Goal: Task Accomplishment & Management: Manage account settings

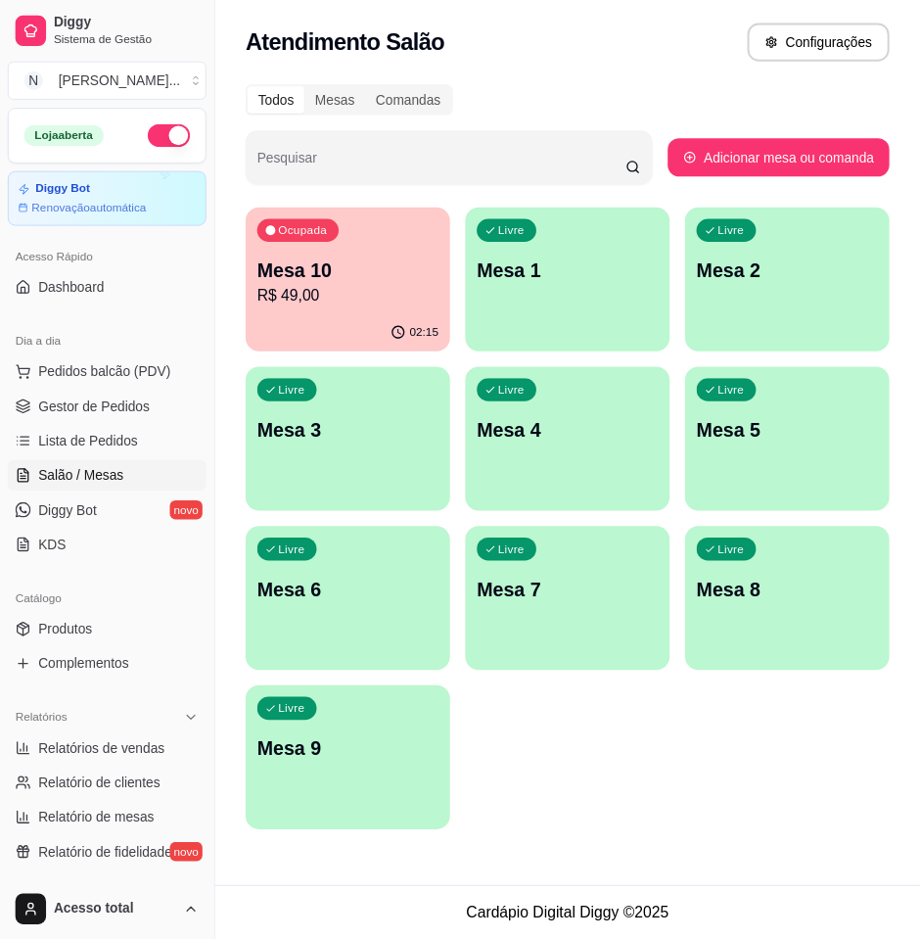
scroll to position [245, 0]
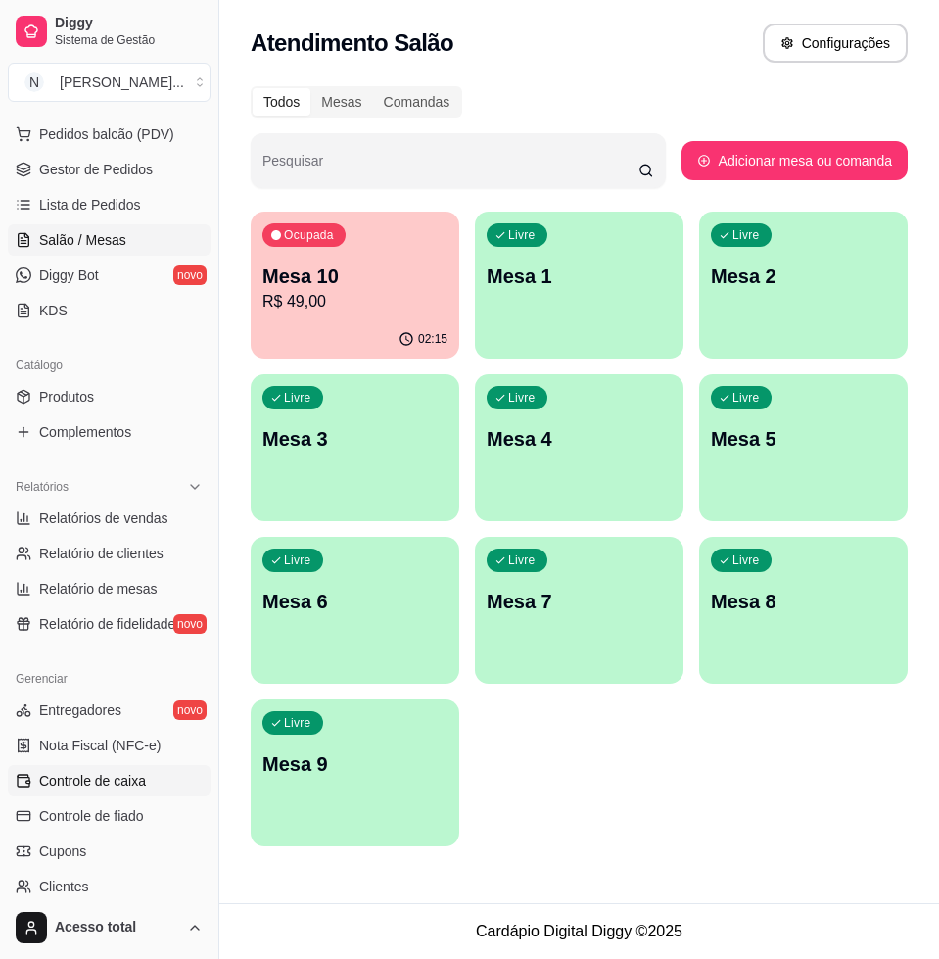
click at [137, 783] on span "Controle de caixa" at bounding box center [92, 781] width 107 height 20
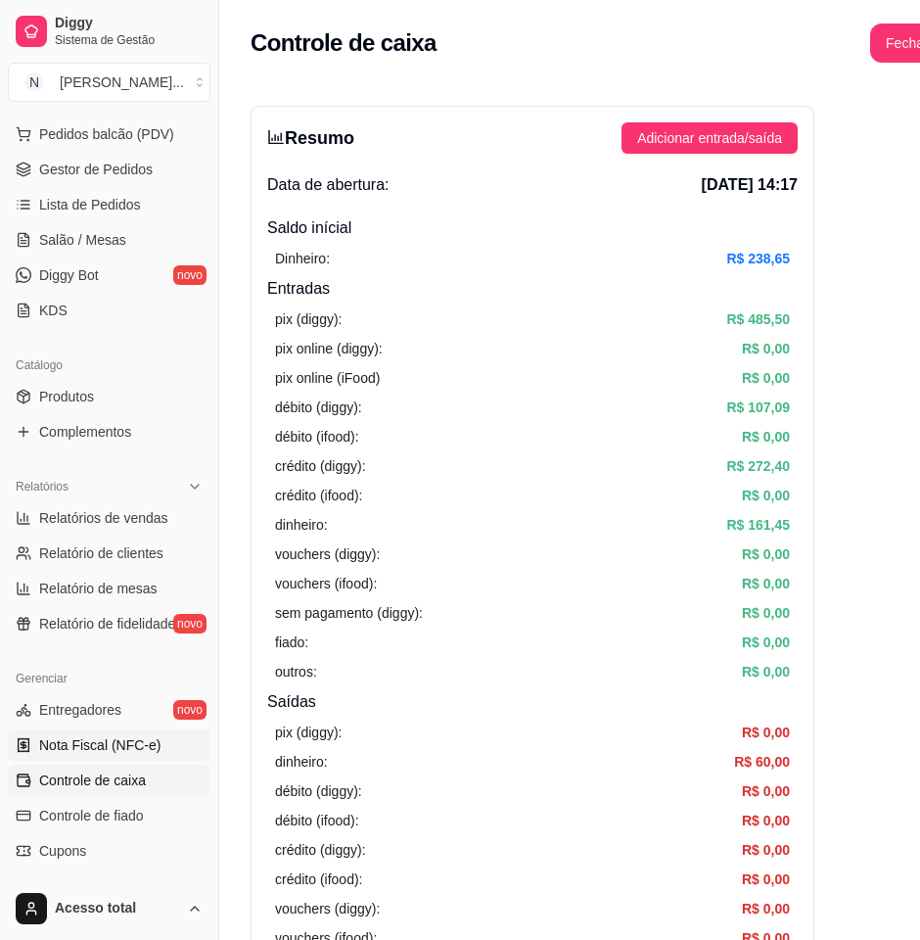
click at [130, 735] on span "Nota Fiscal (NFC-e)" at bounding box center [99, 745] width 121 height 20
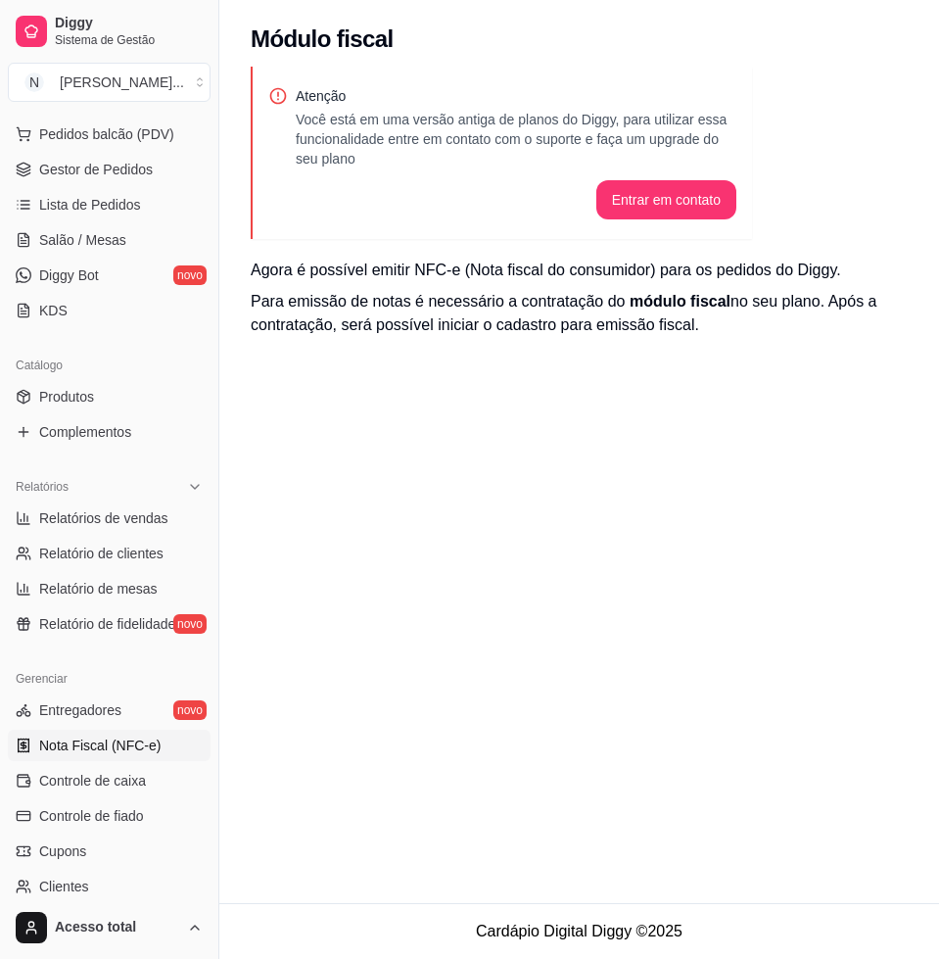
click at [130, 735] on span "Nota Fiscal (NFC-e)" at bounding box center [99, 745] width 121 height 20
click at [101, 772] on span "Controle de caixa" at bounding box center [92, 781] width 107 height 20
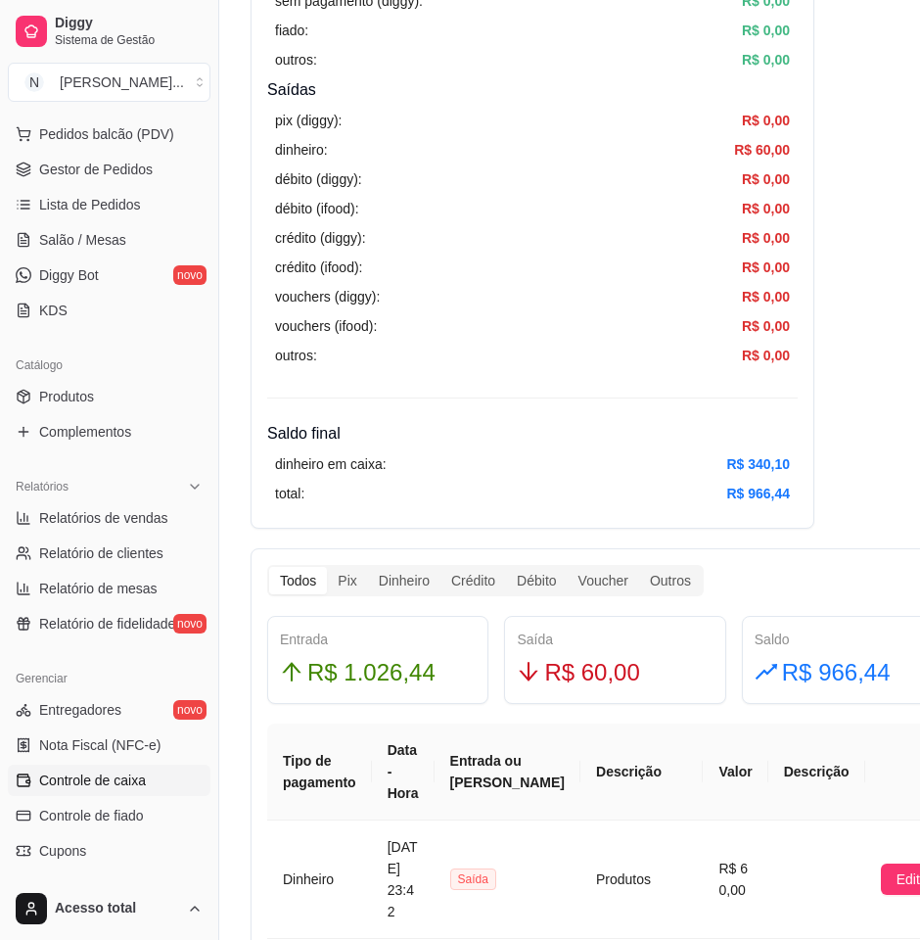
scroll to position [122, 0]
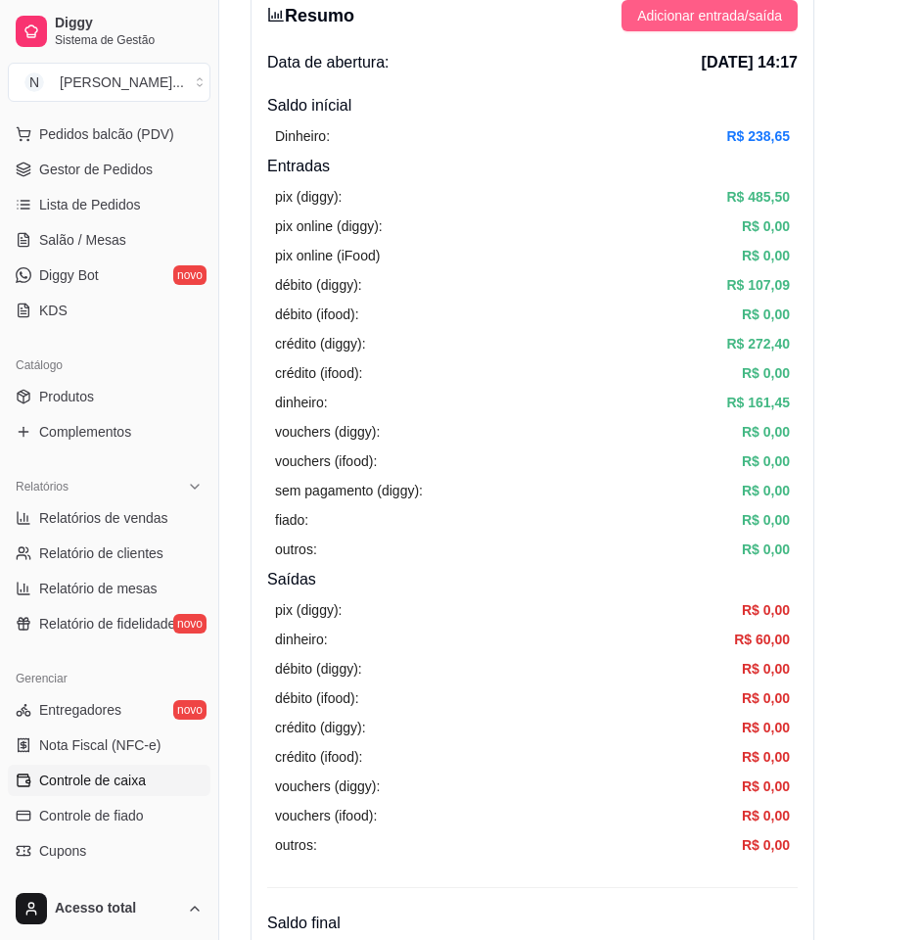
click at [729, 23] on span "Adicionar entrada/saída" at bounding box center [709, 16] width 145 height 22
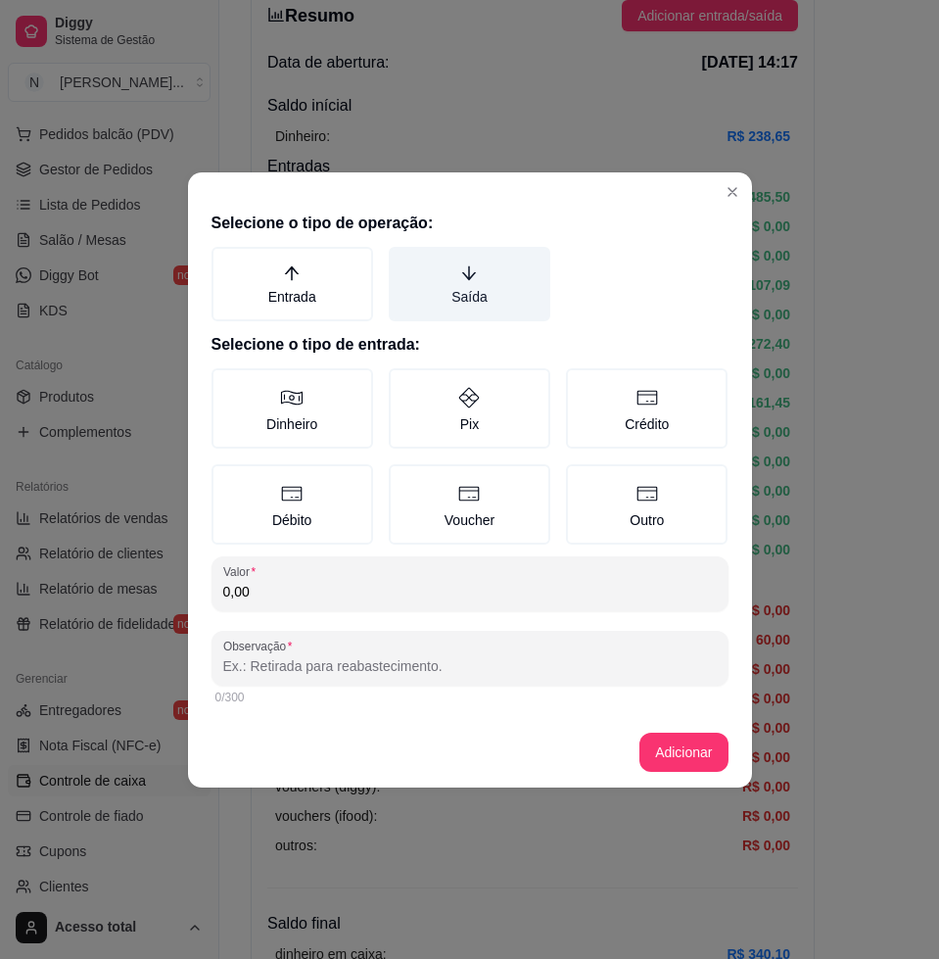
click at [515, 295] on label "Saída" at bounding box center [470, 284] width 162 height 74
click at [403, 261] on button "Saída" at bounding box center [396, 254] width 16 height 16
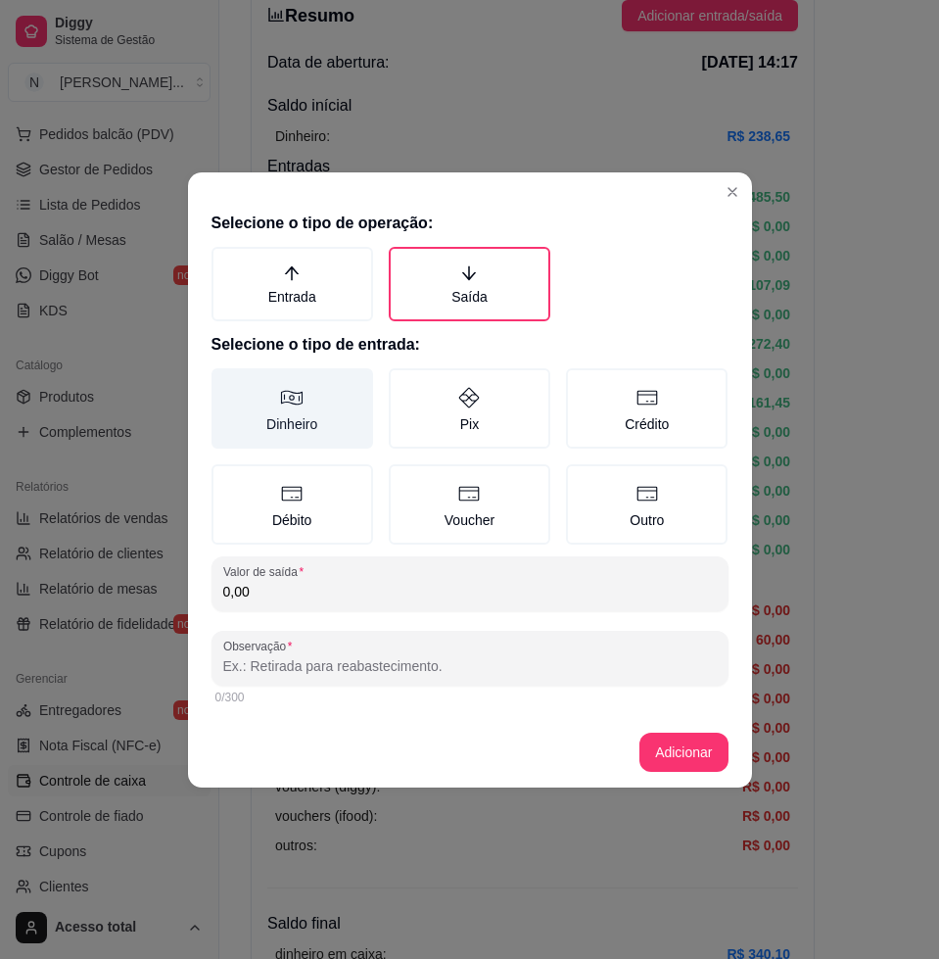
click at [299, 398] on icon at bounding box center [291, 397] width 23 height 23
click at [226, 383] on button "Dinheiro" at bounding box center [219, 375] width 16 height 16
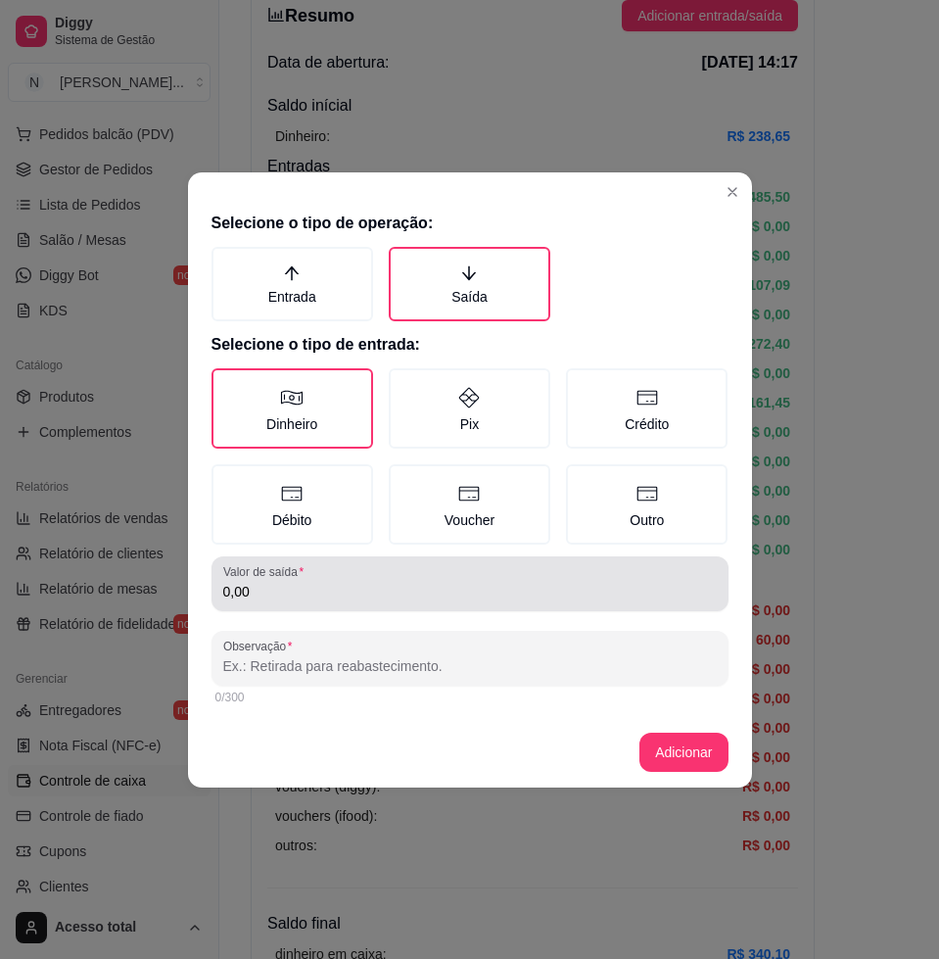
click at [350, 582] on input "0,00" at bounding box center [469, 592] width 493 height 20
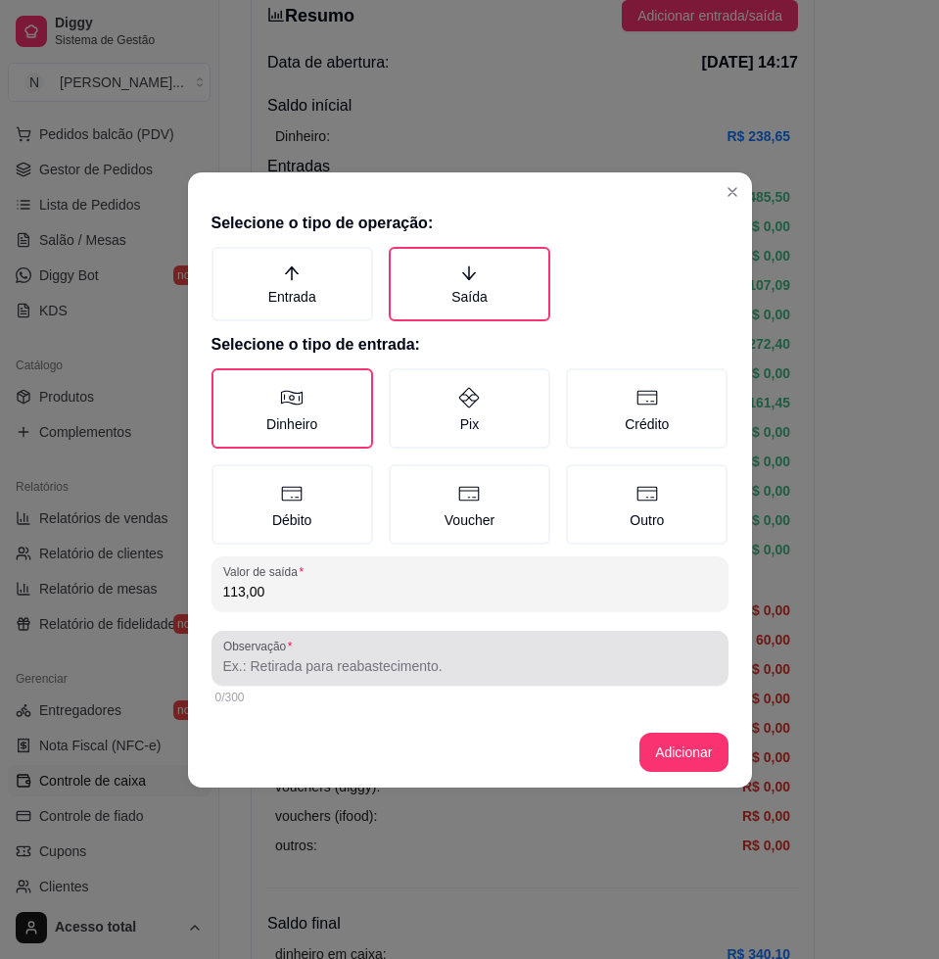
type input "113,00"
click at [358, 669] on input "Observação" at bounding box center [469, 666] width 493 height 20
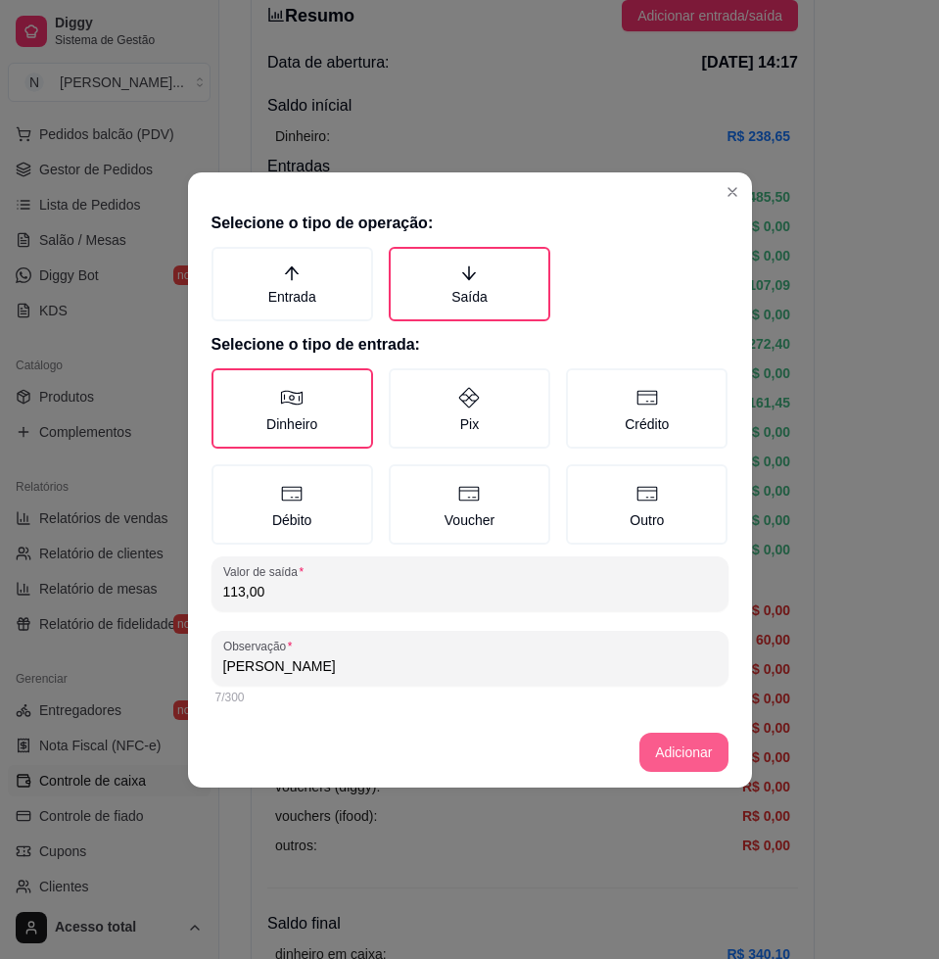
type input "[PERSON_NAME]"
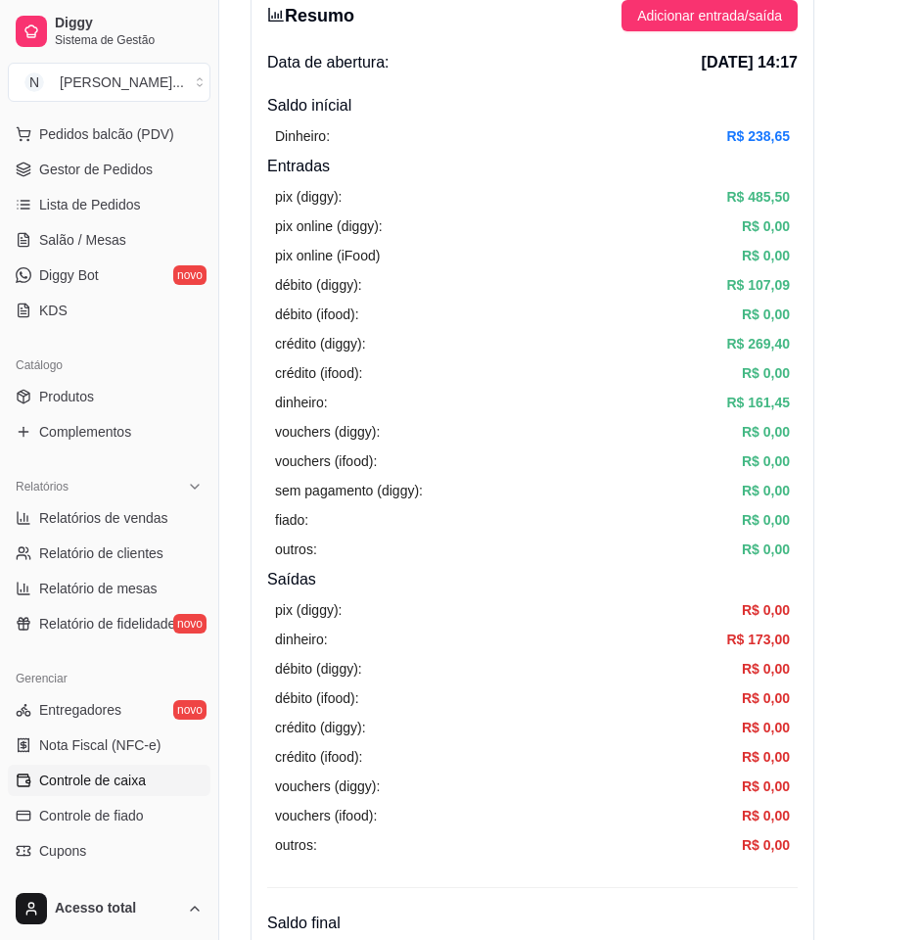
scroll to position [0, 0]
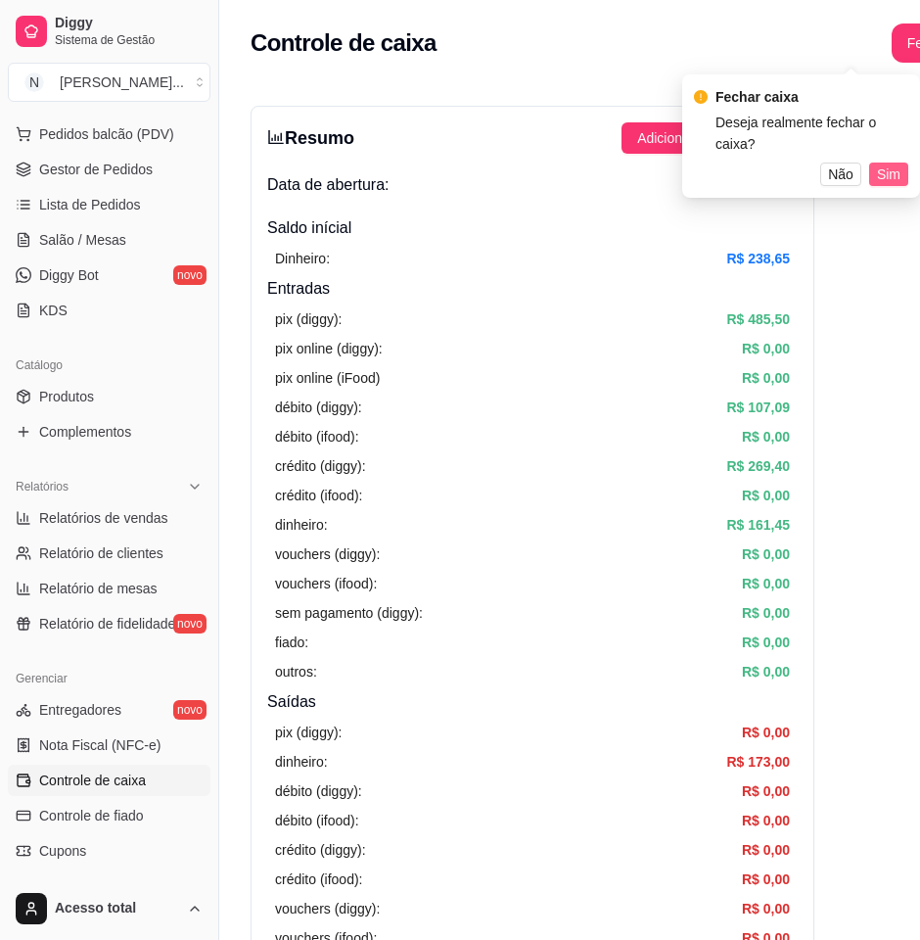
click at [901, 163] on button "Sim" at bounding box center [888, 174] width 39 height 23
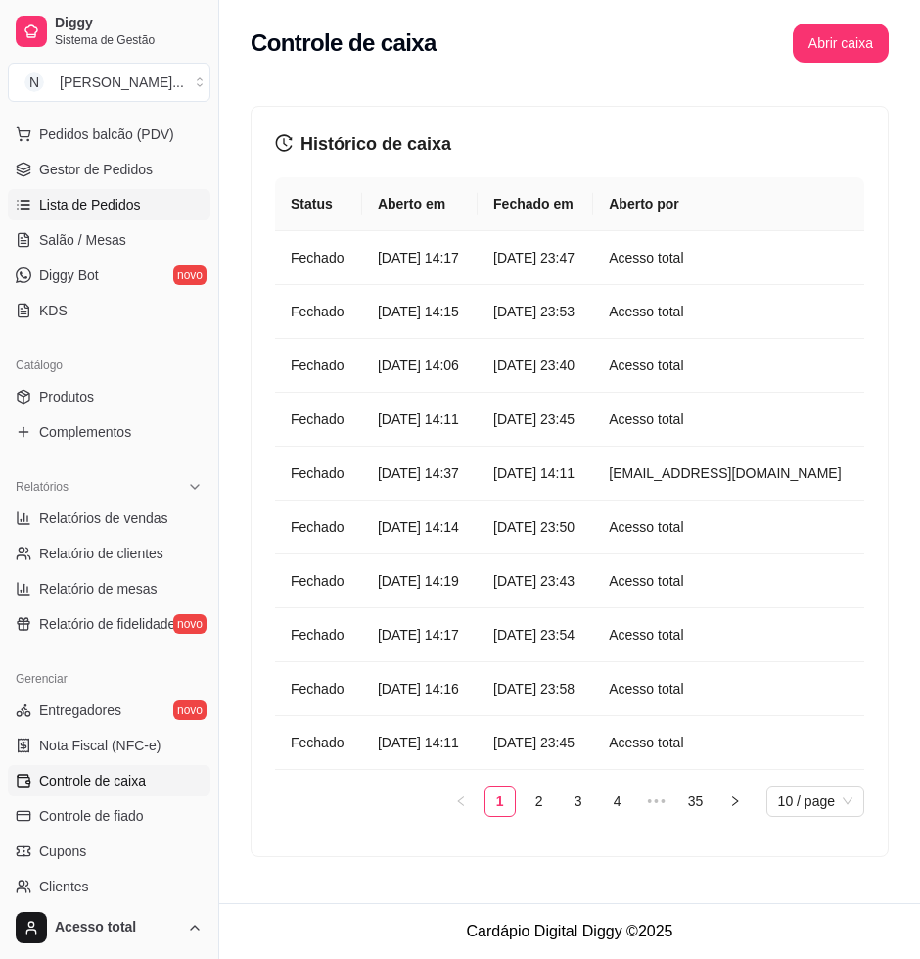
click at [92, 215] on link "Lista de Pedidos" at bounding box center [109, 204] width 203 height 31
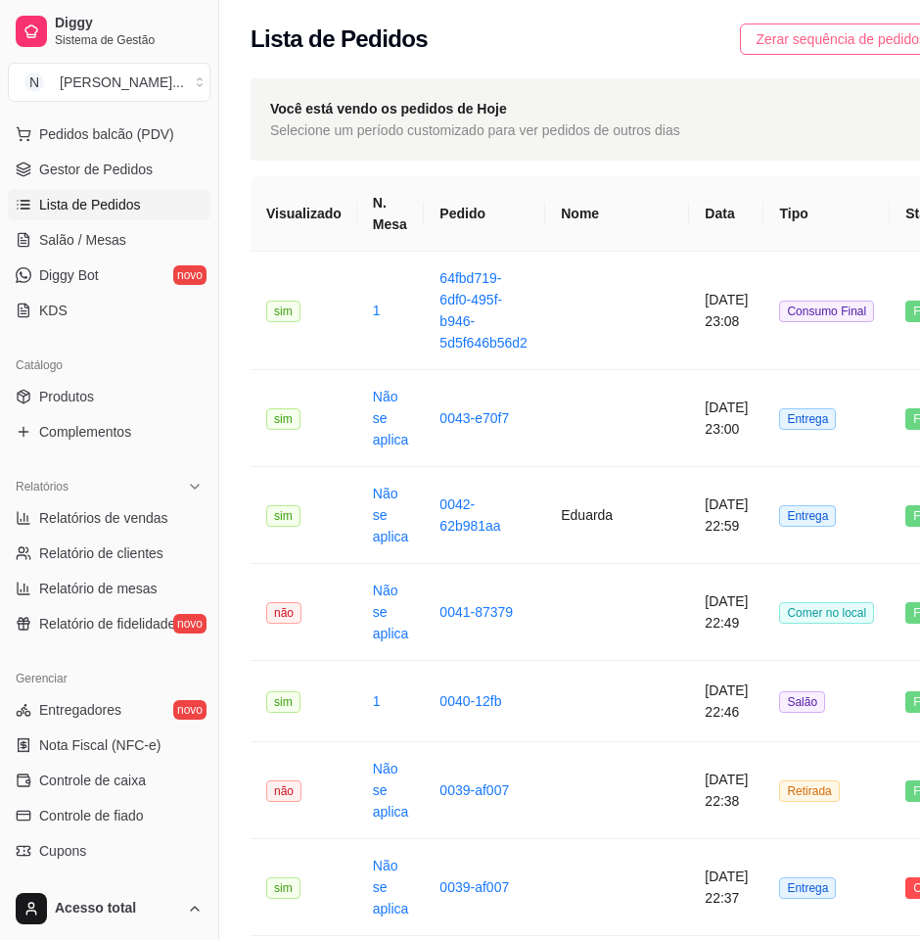
click at [809, 33] on span "Zerar sequência de pedidos" at bounding box center [841, 39] width 170 height 22
